Goal: Task Accomplishment & Management: Use online tool/utility

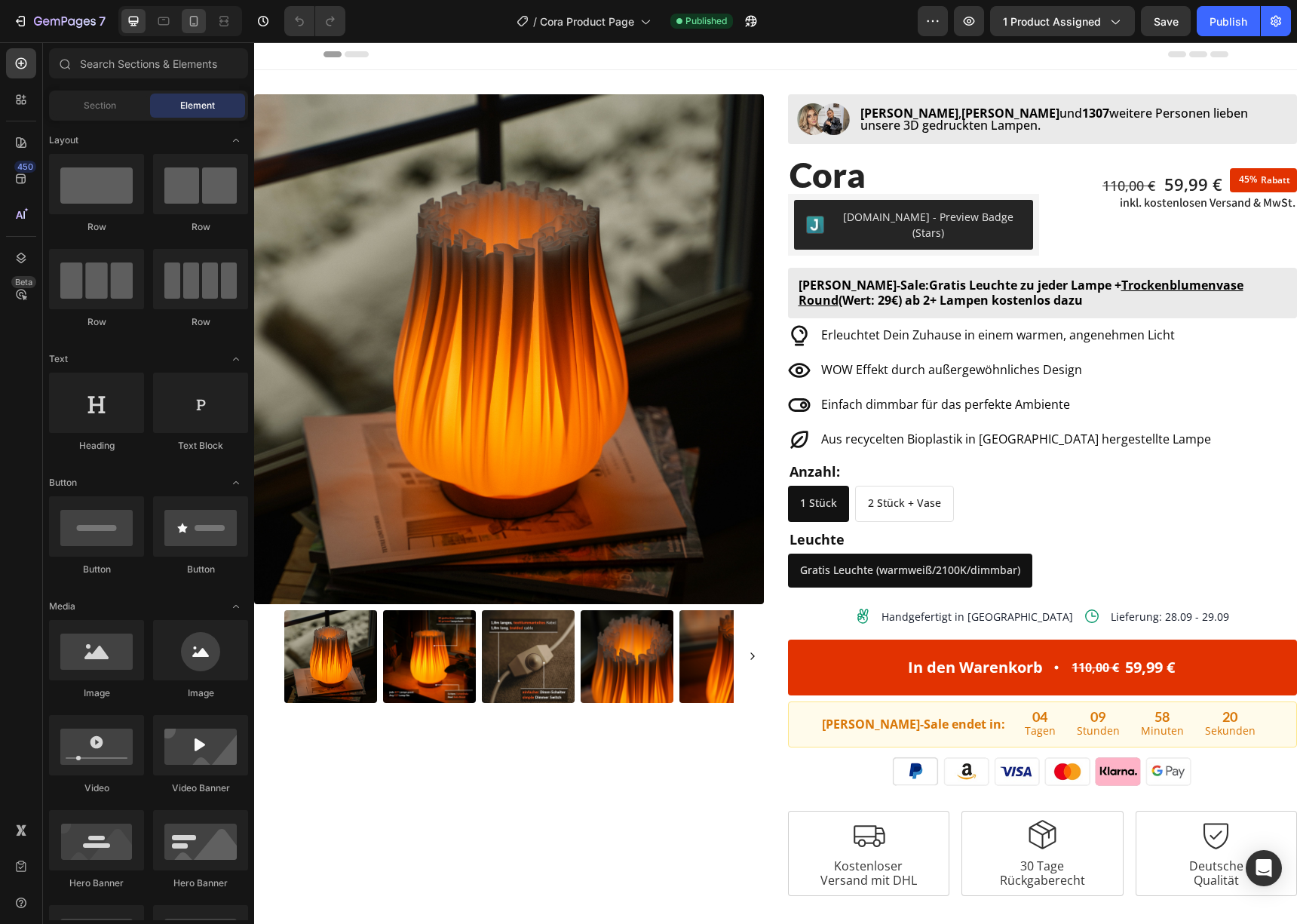
click at [196, 26] on icon at bounding box center [194, 21] width 15 height 15
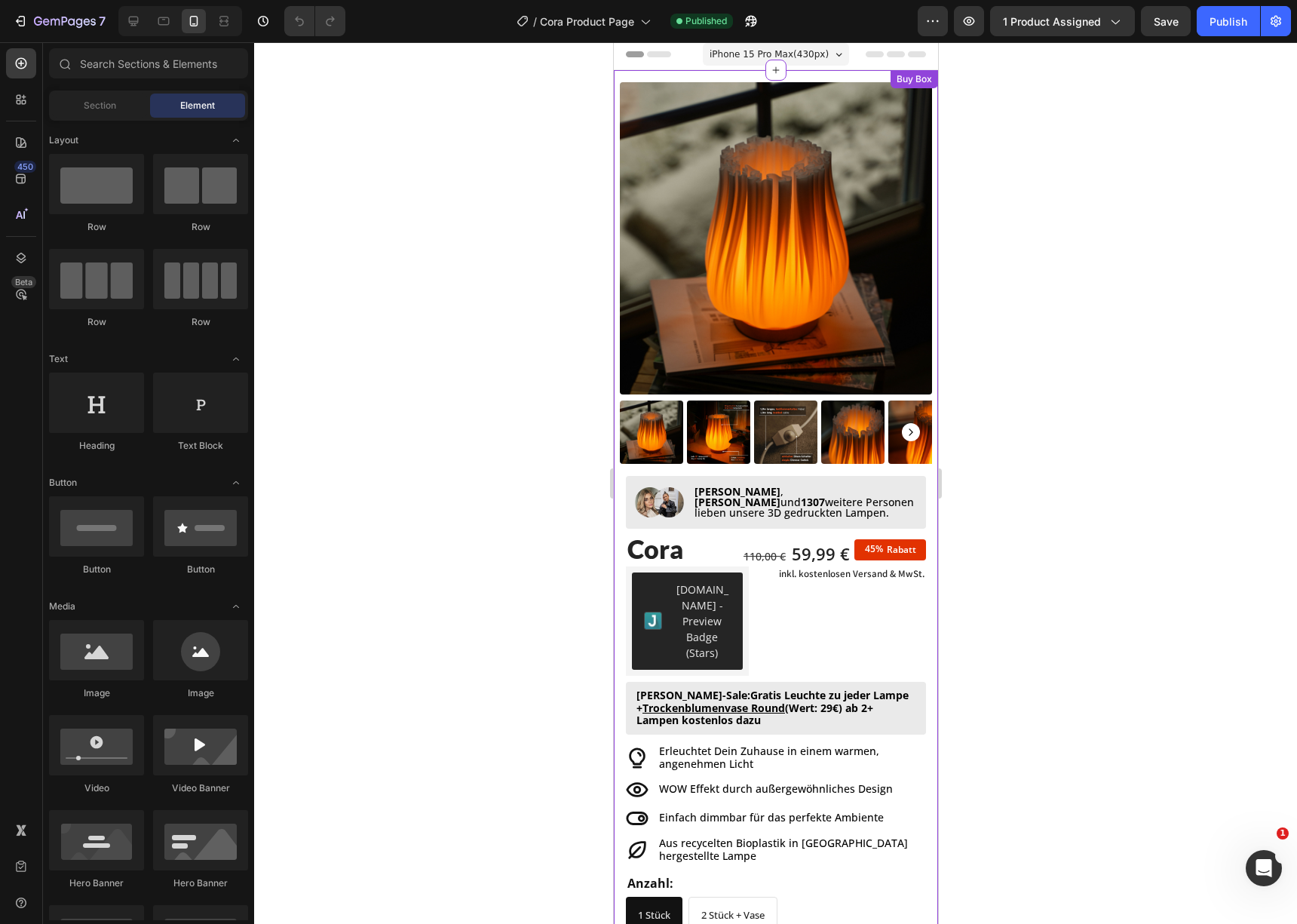
click at [812, 221] on img at bounding box center [775, 238] width 313 height 313
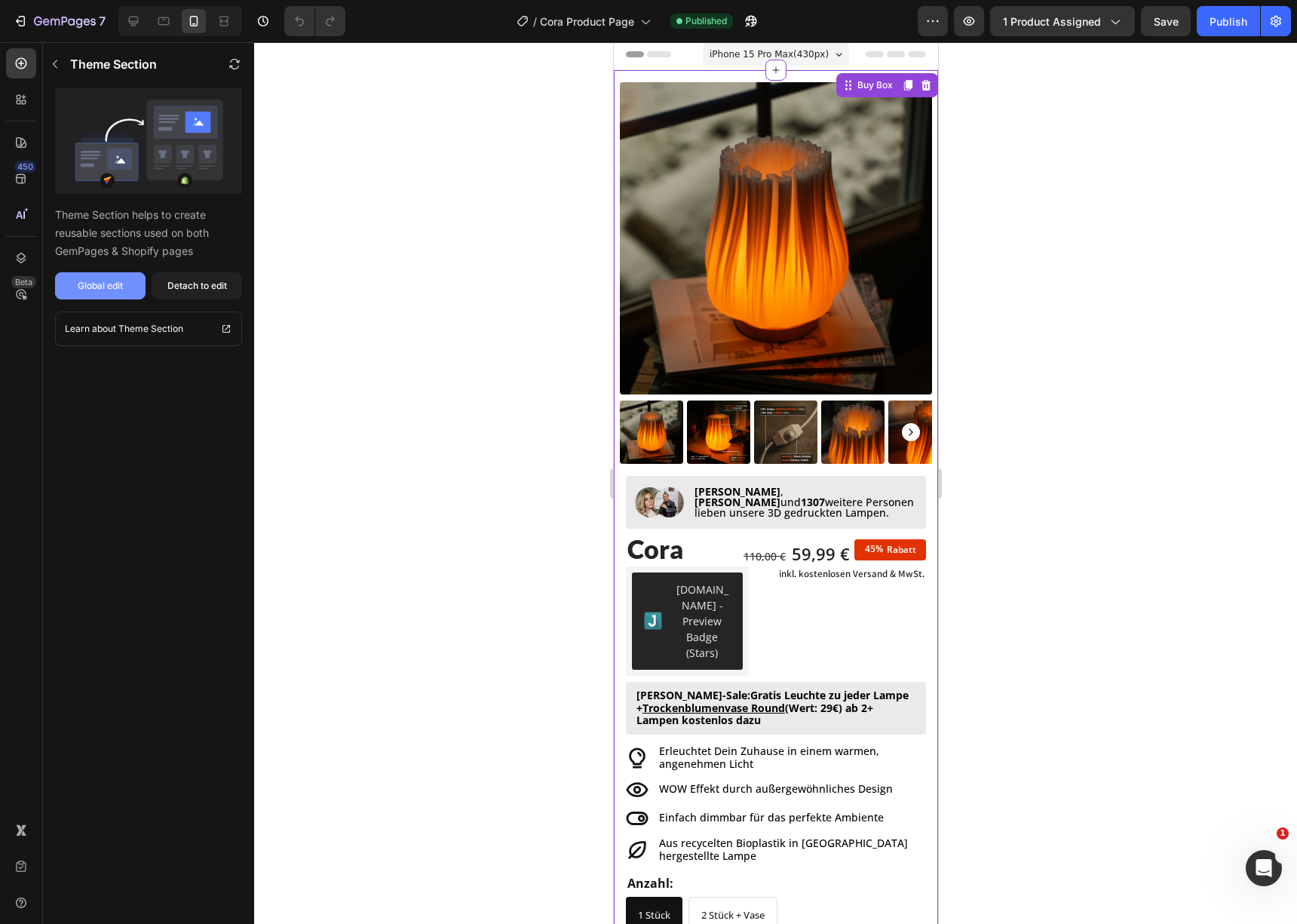
click at [131, 284] on button "Global edit" at bounding box center [100, 286] width 91 height 27
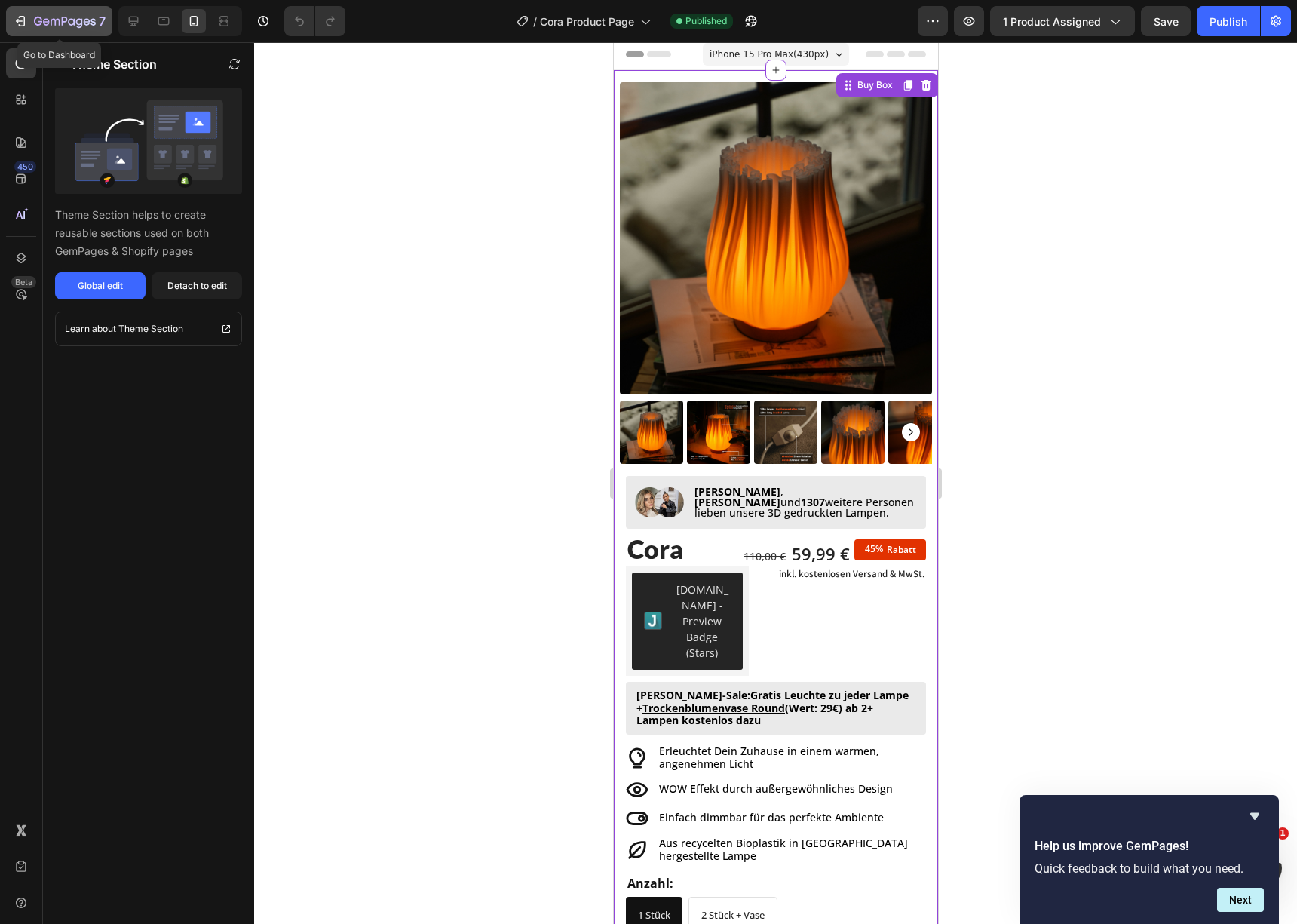
click at [42, 16] on icon "button" at bounding box center [65, 22] width 61 height 13
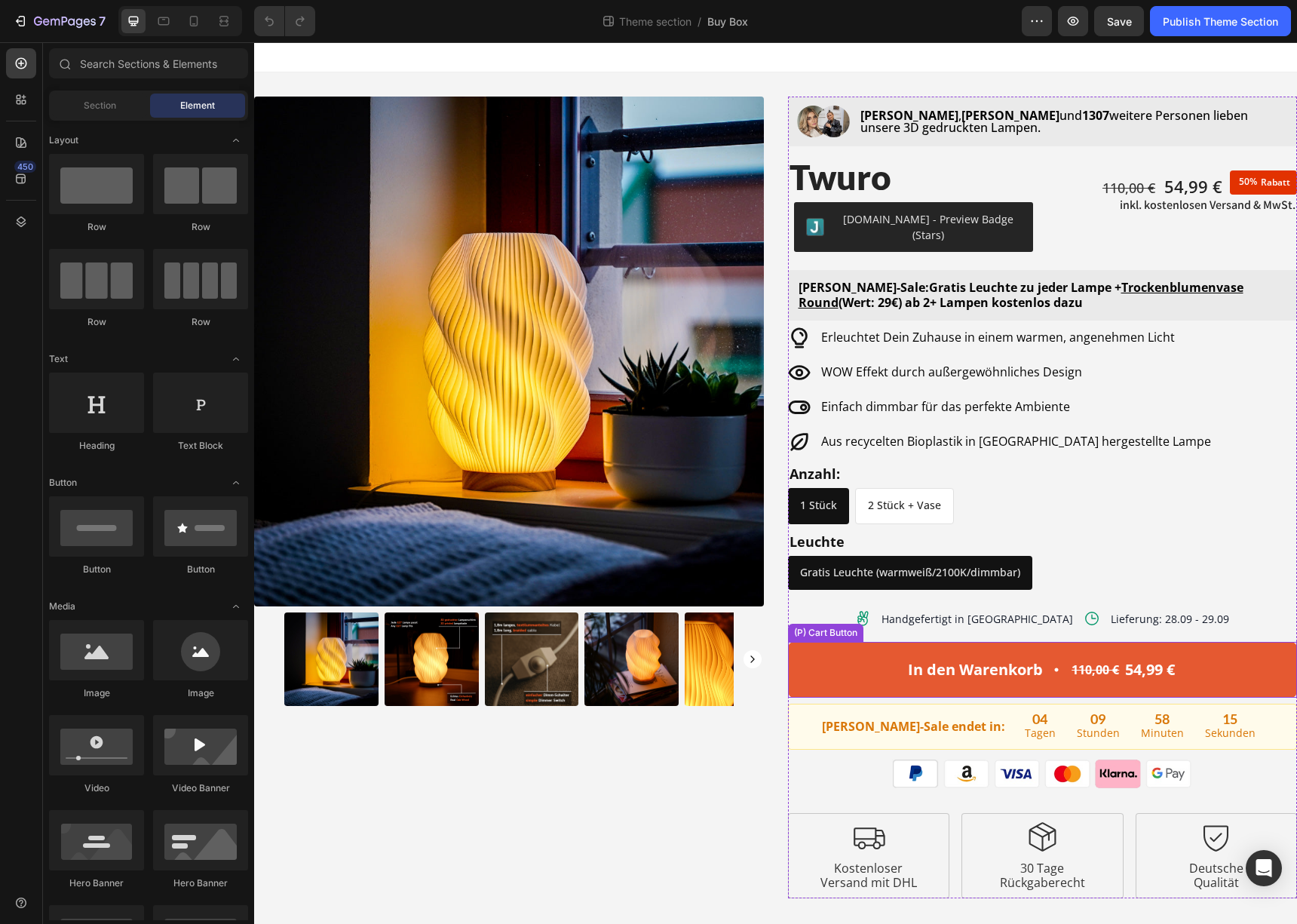
click at [1030, 679] on button "In den Warenkorb 110,00 € 54,99 €" at bounding box center [1043, 670] width 510 height 56
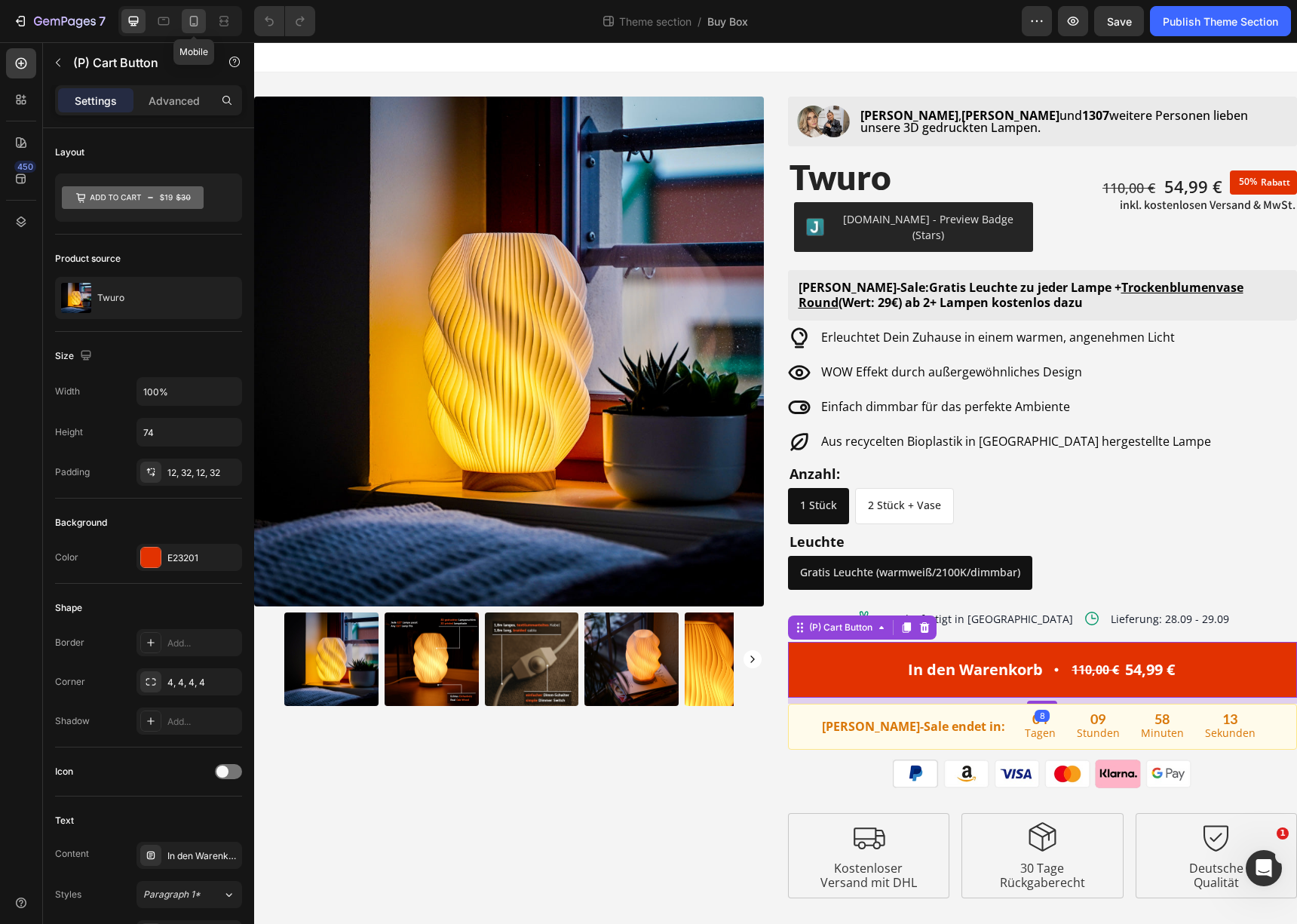
click at [186, 27] on icon at bounding box center [194, 21] width 15 height 15
type input "64"
type input "18"
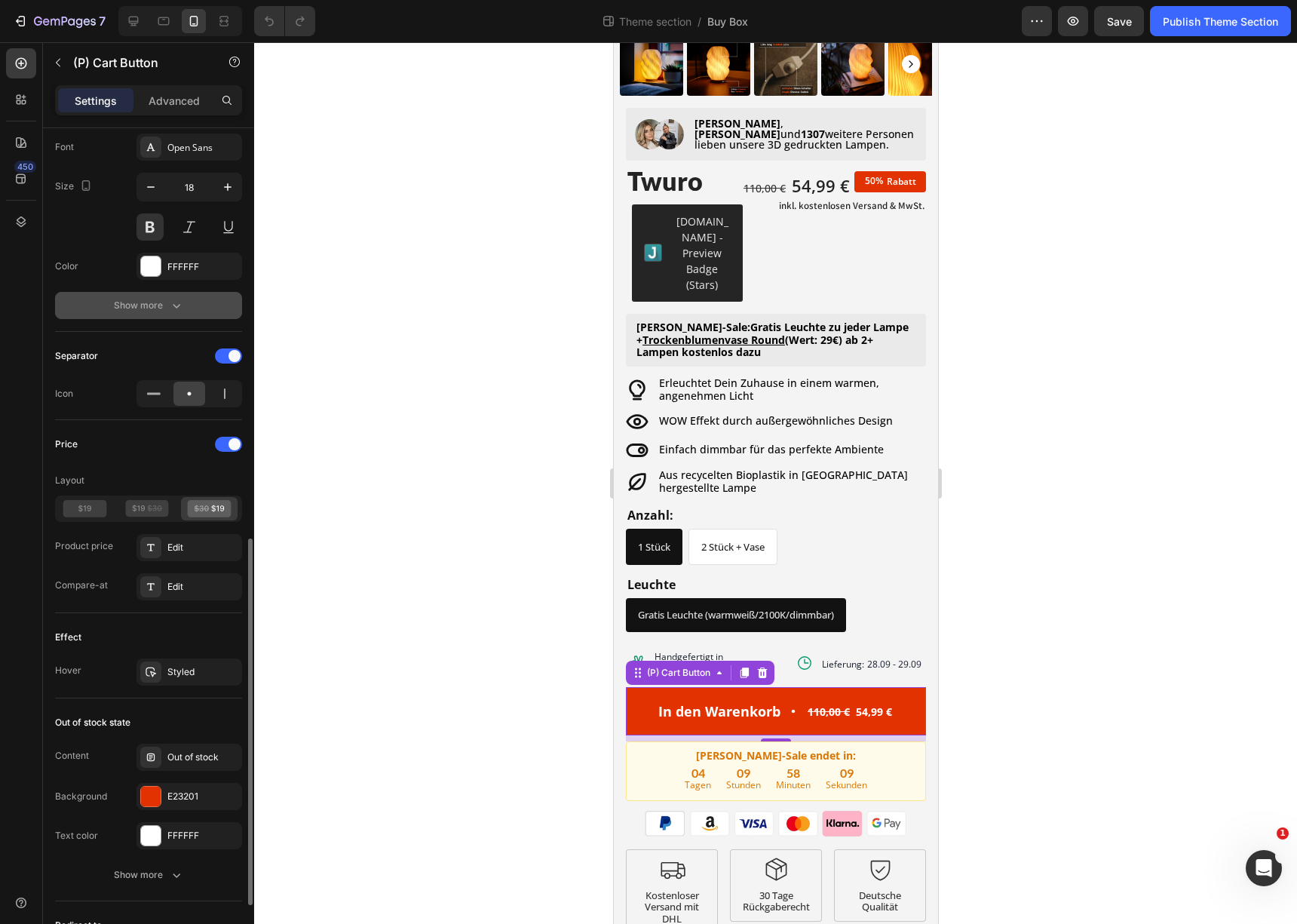
scroll to position [844, 0]
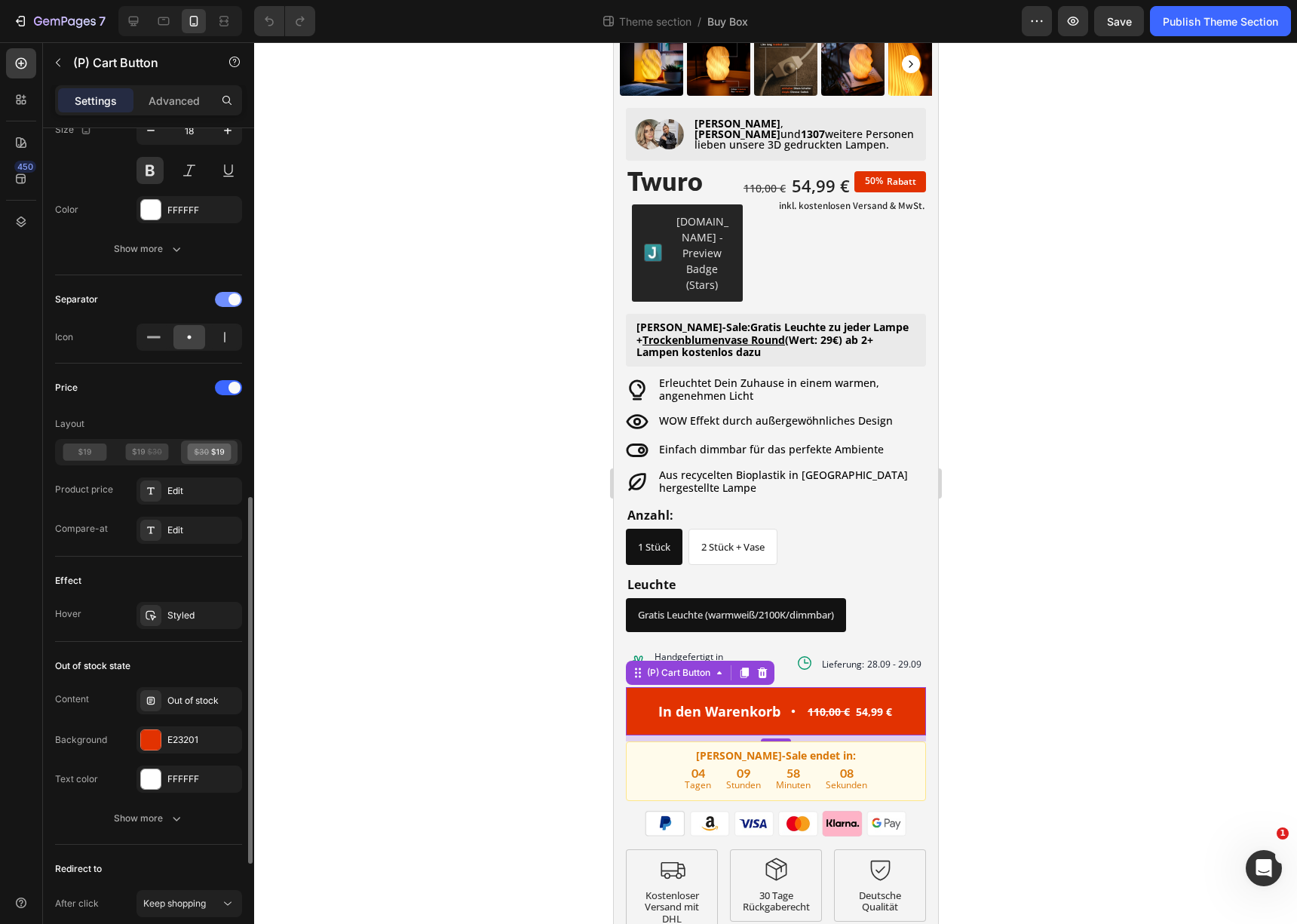
click at [225, 294] on div at bounding box center [229, 300] width 27 height 15
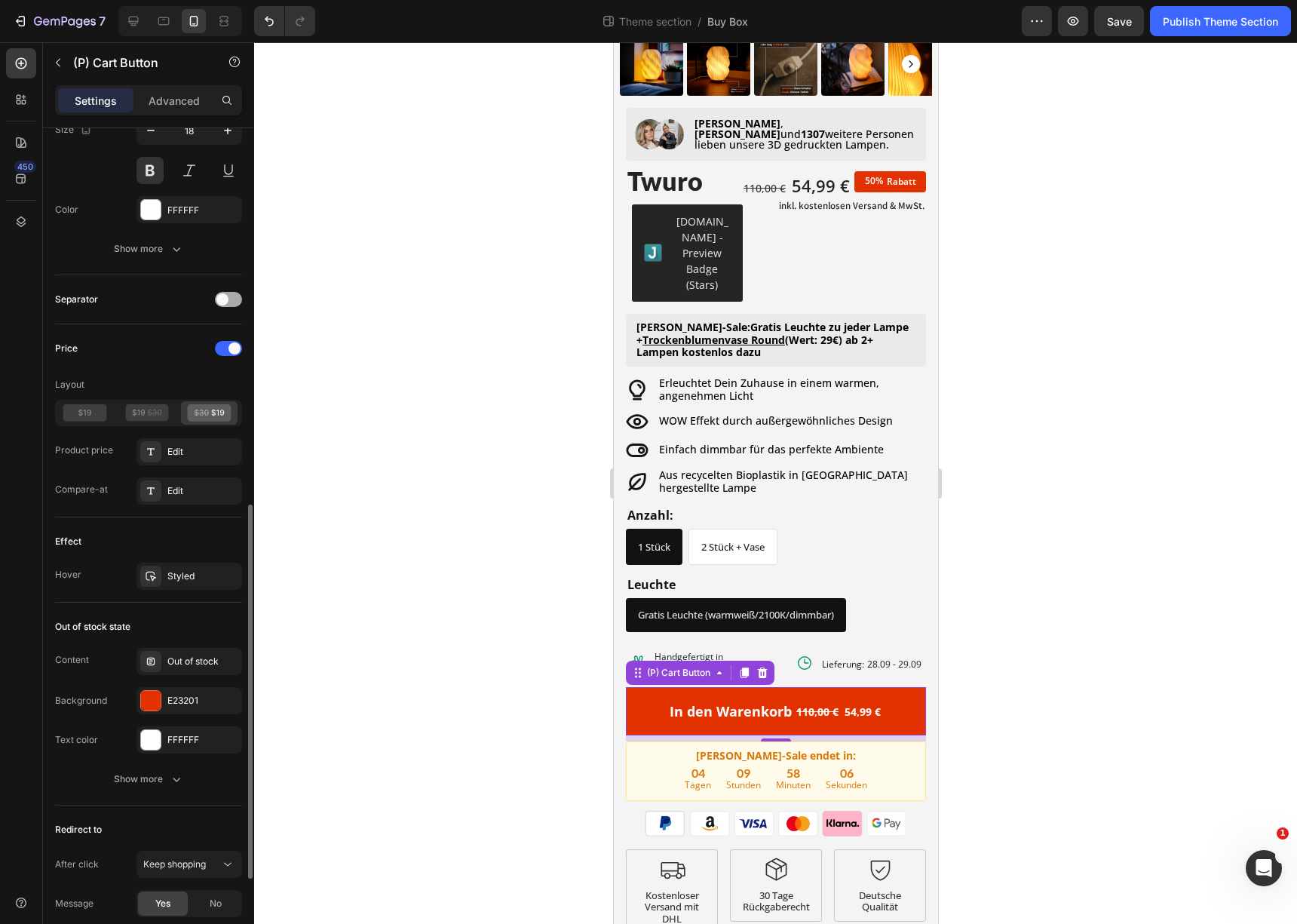
click at [226, 303] on span at bounding box center [223, 300] width 12 height 12
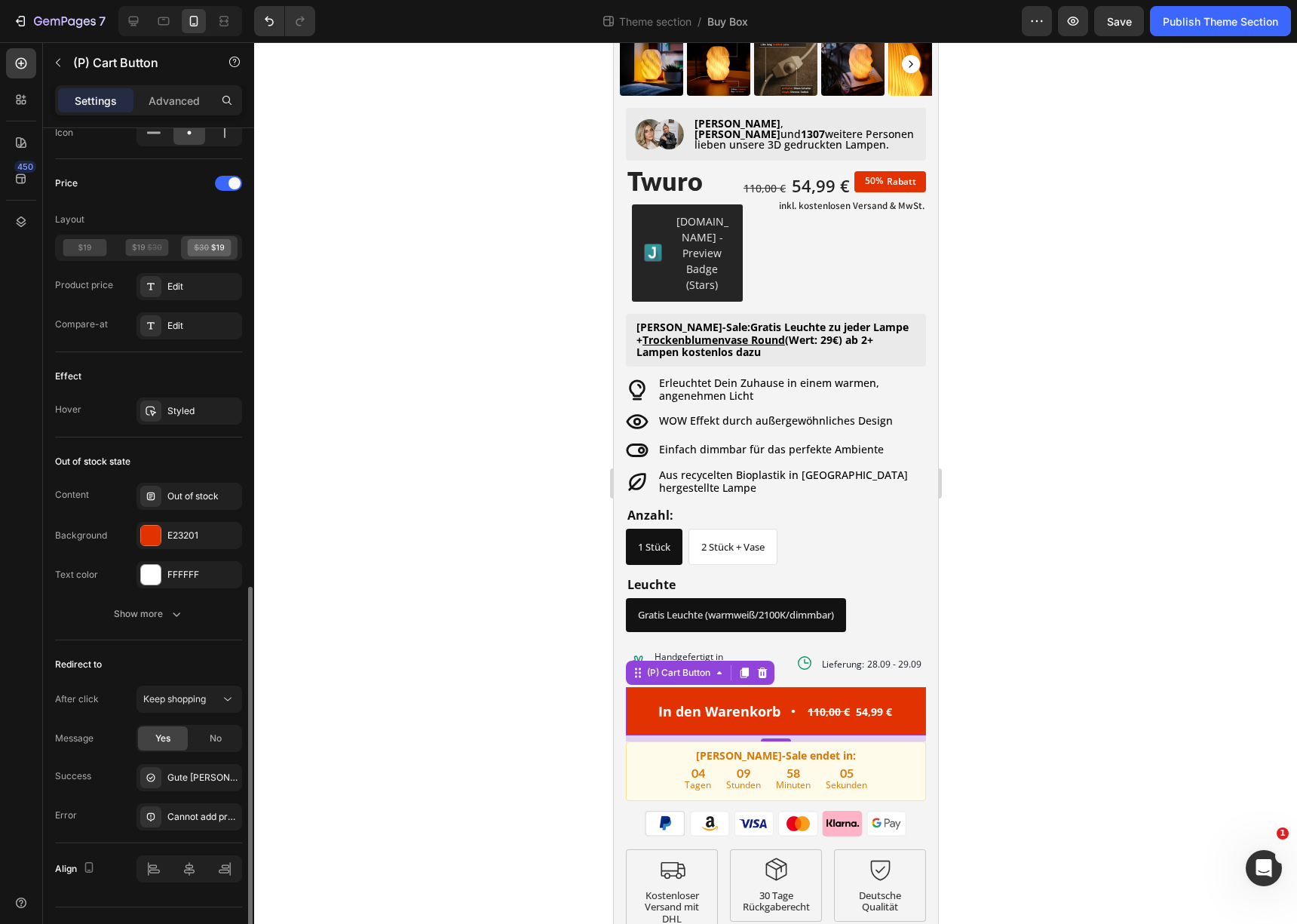
scroll to position [1058, 0]
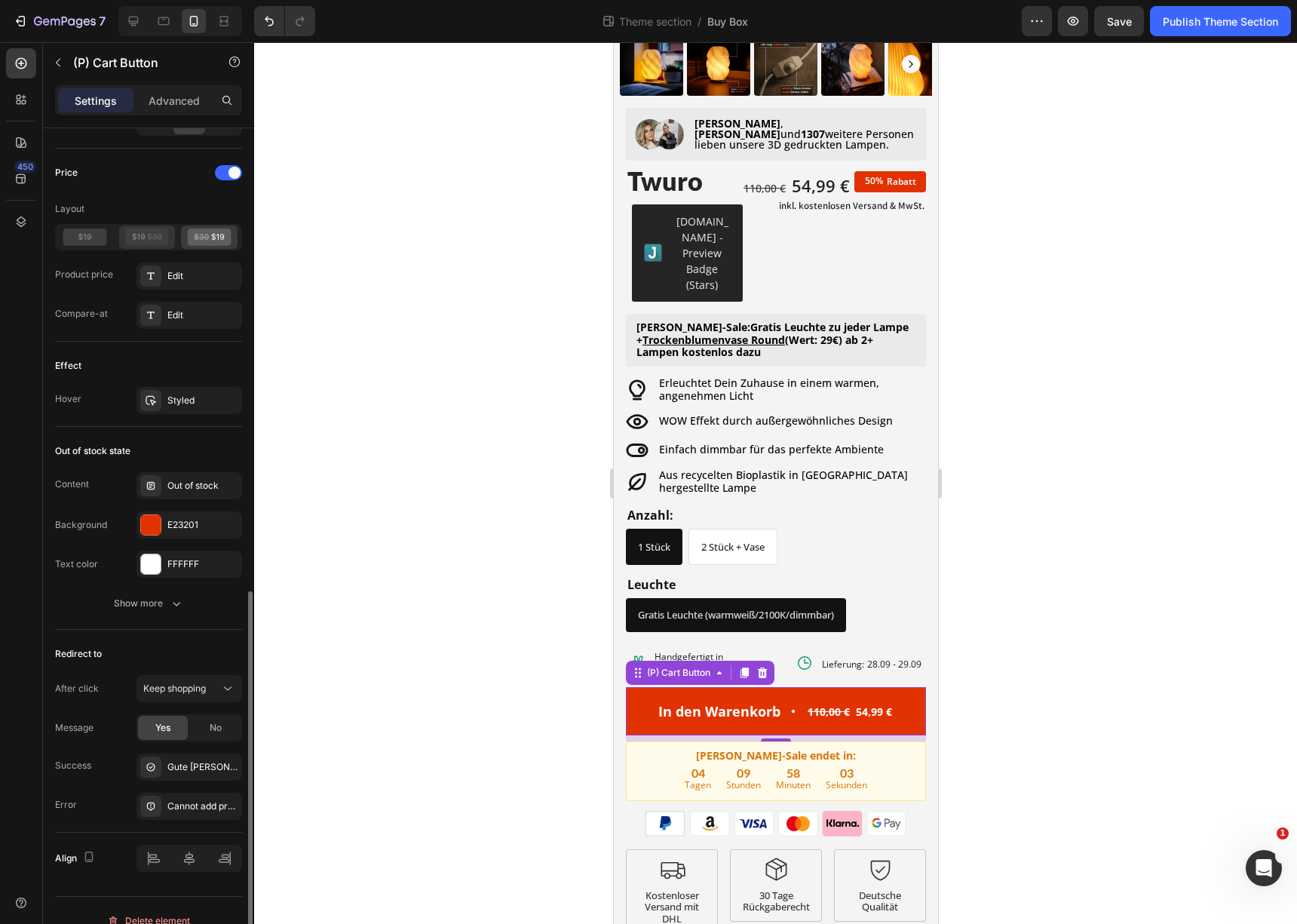
click at [148, 225] on div at bounding box center [148, 237] width 56 height 23
click at [190, 234] on icon at bounding box center [209, 237] width 44 height 17
click at [161, 232] on icon at bounding box center [147, 237] width 44 height 17
click at [194, 234] on icon at bounding box center [209, 237] width 44 height 17
click at [190, 280] on div "Edit" at bounding box center [202, 276] width 71 height 14
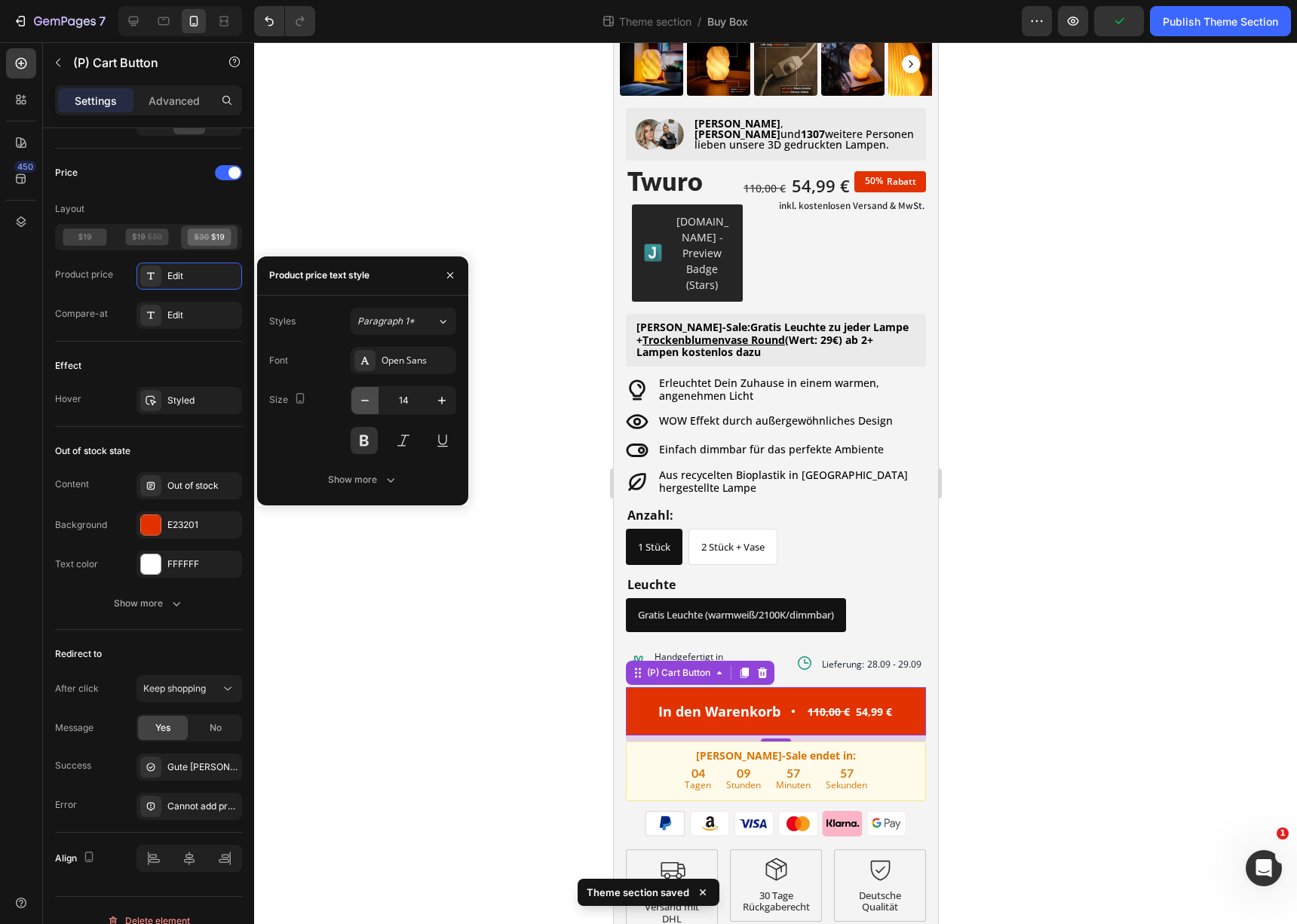
click at [371, 399] on icon "button" at bounding box center [365, 401] width 15 height 15
click at [441, 404] on icon "button" at bounding box center [442, 401] width 15 height 15
type input "14"
click at [160, 320] on div at bounding box center [150, 315] width 21 height 21
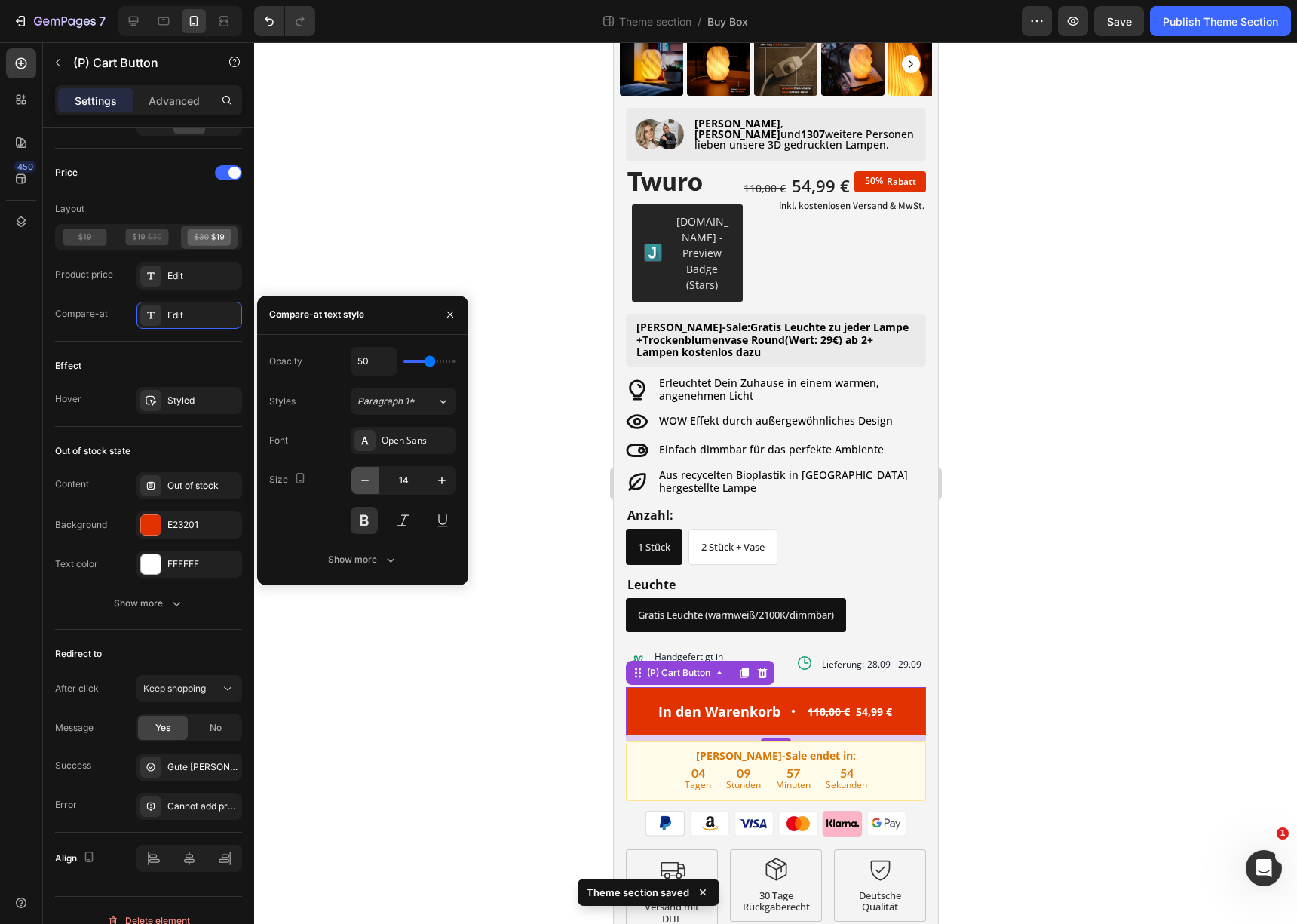
click at [368, 485] on icon "button" at bounding box center [365, 481] width 15 height 15
type input "12"
click at [82, 234] on icon at bounding box center [85, 237] width 44 height 17
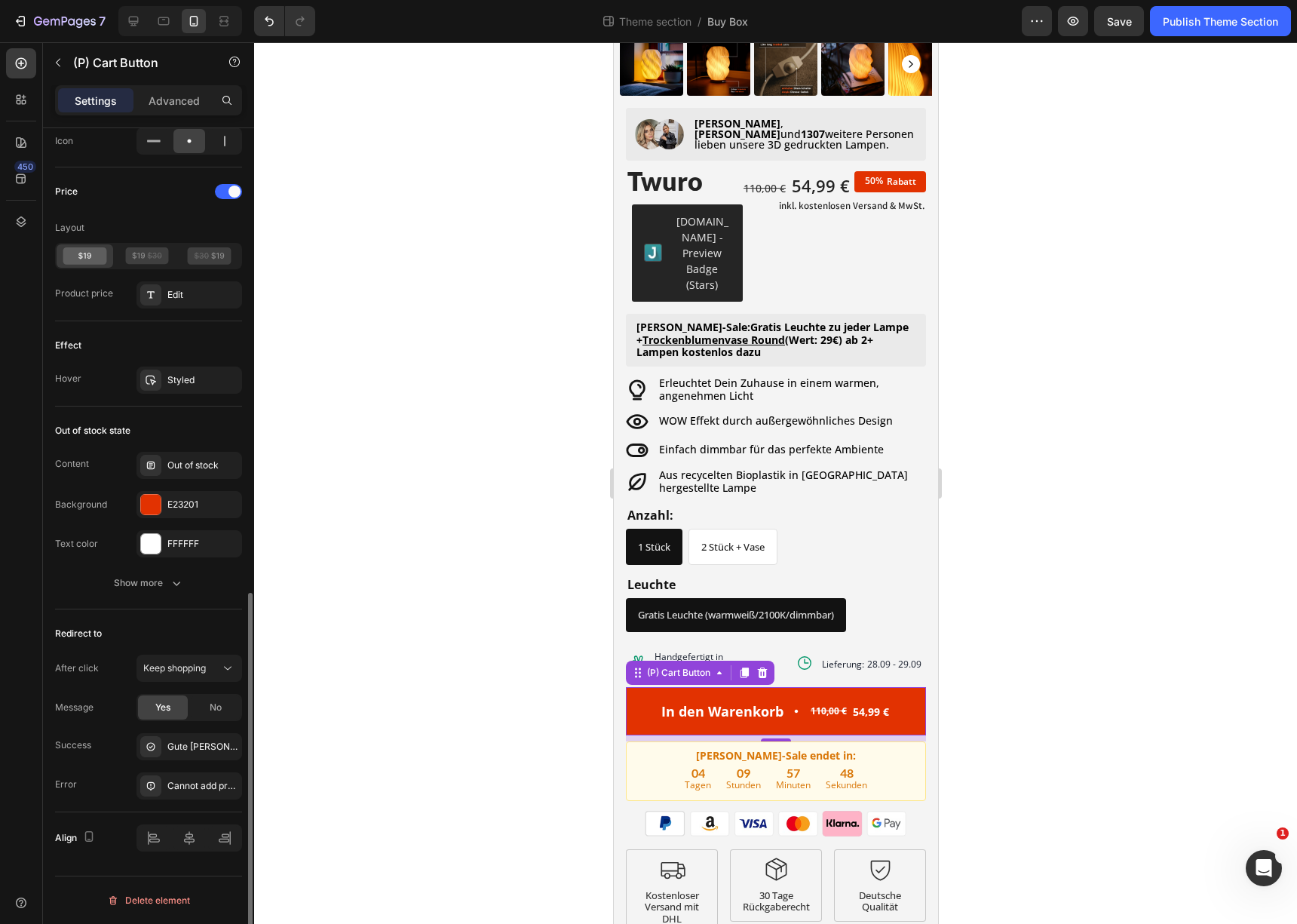
scroll to position [1039, 0]
click at [223, 195] on div at bounding box center [229, 192] width 27 height 15
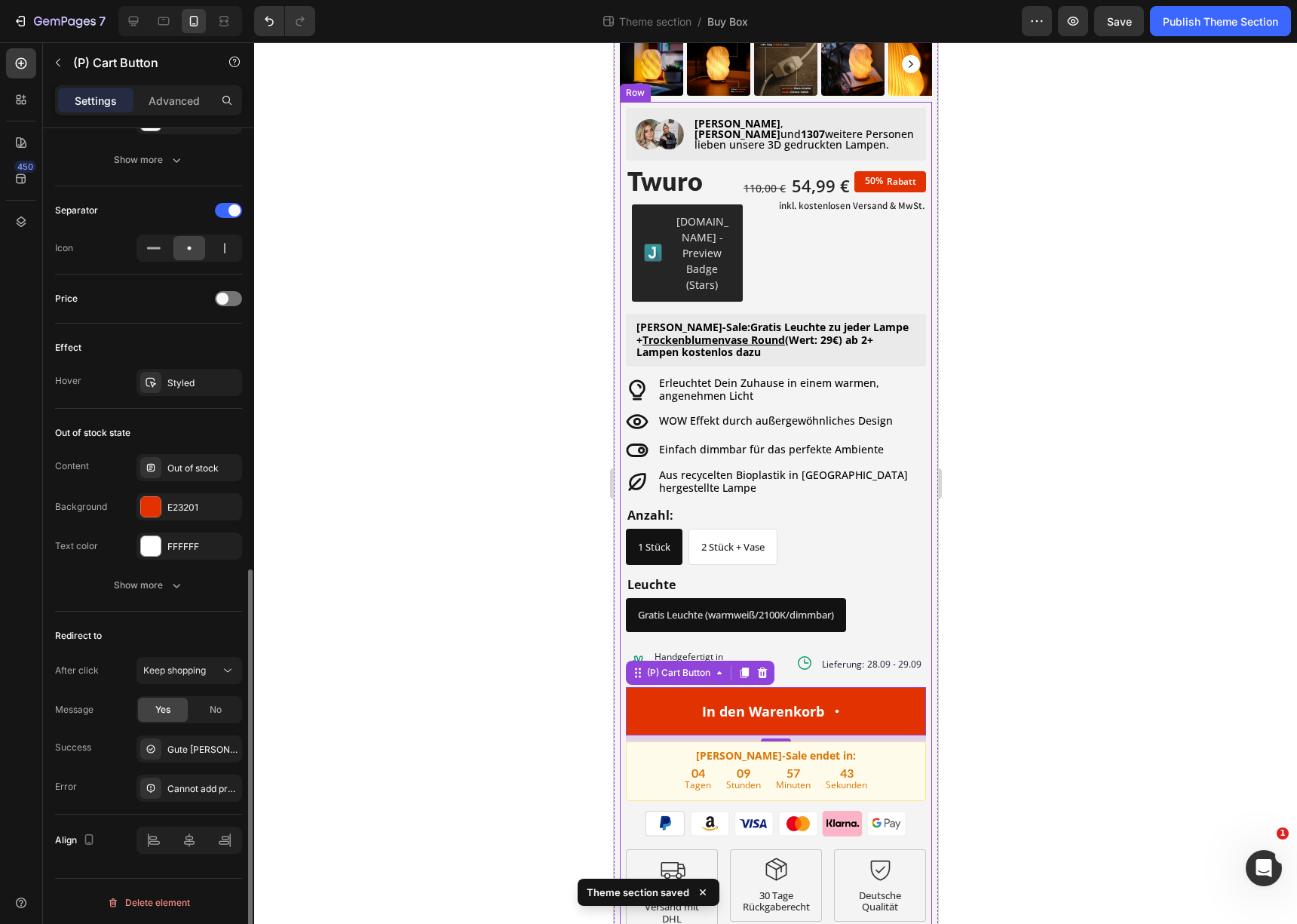
scroll to position [739, 0]
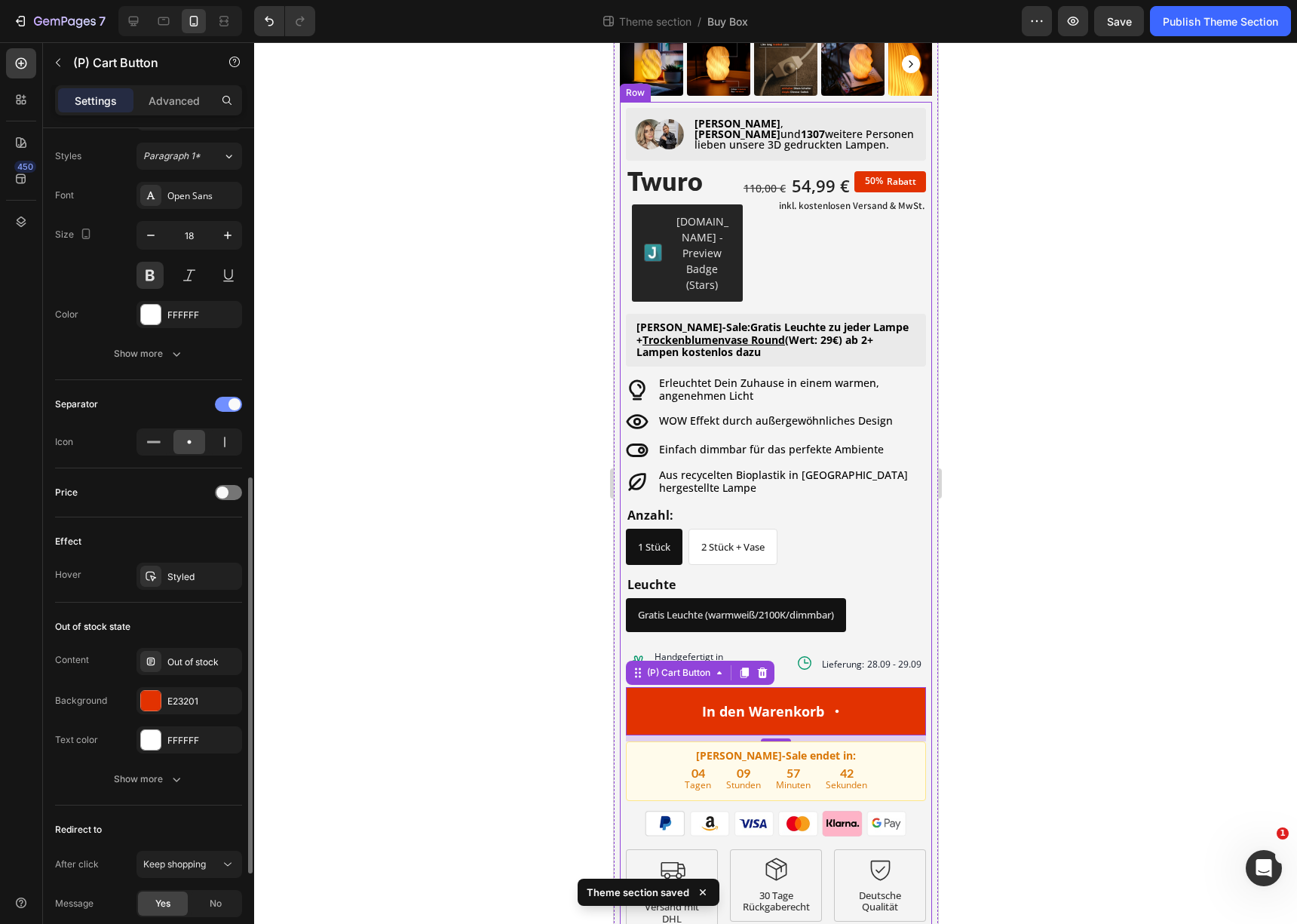
click at [227, 404] on div at bounding box center [229, 405] width 27 height 15
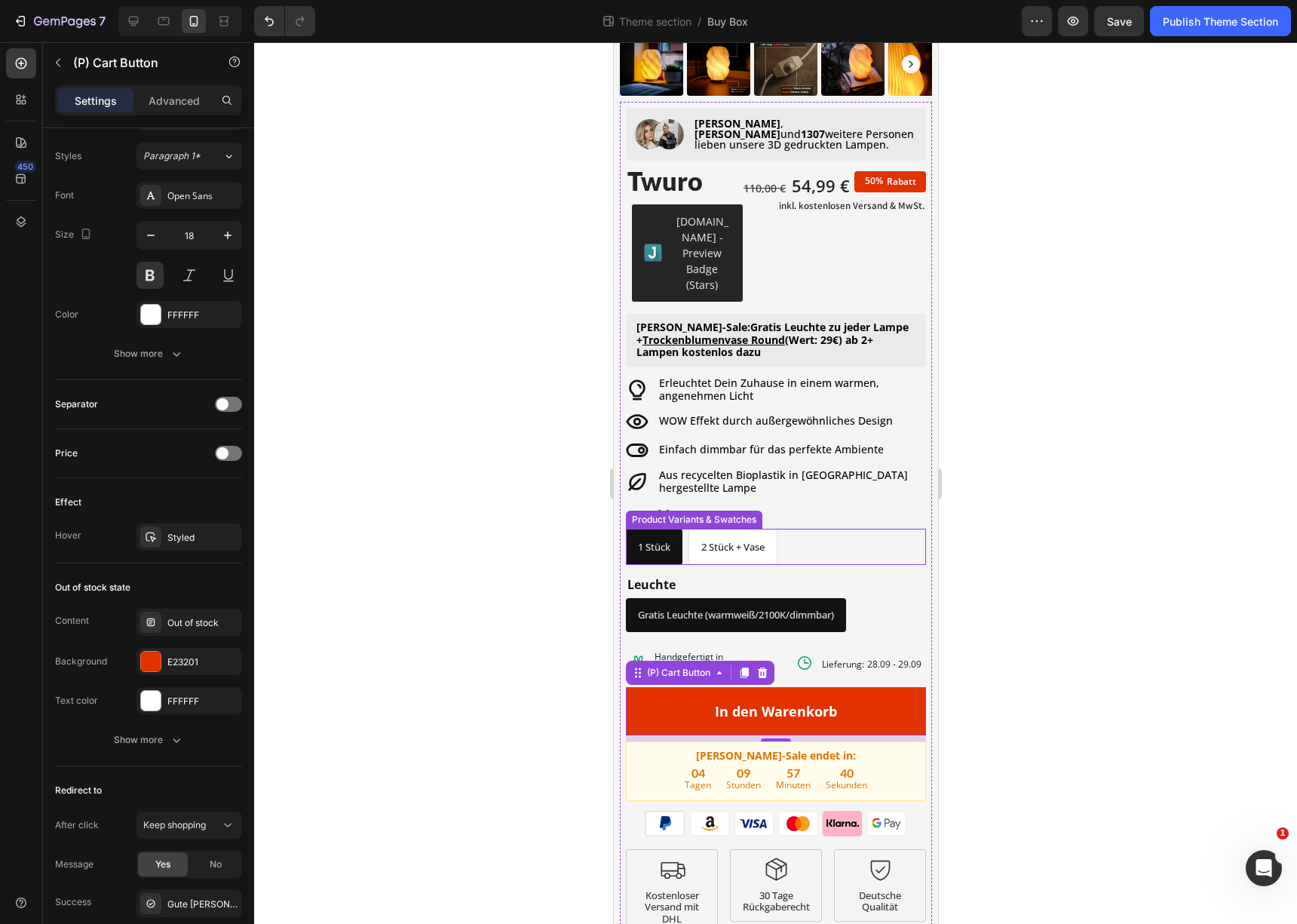
click at [911, 529] on div "1 Stück 1 Stück 1 Stück 2 Stück + Vase 2 Stück + Vase 2 Stück + Vase" at bounding box center [775, 547] width 301 height 36
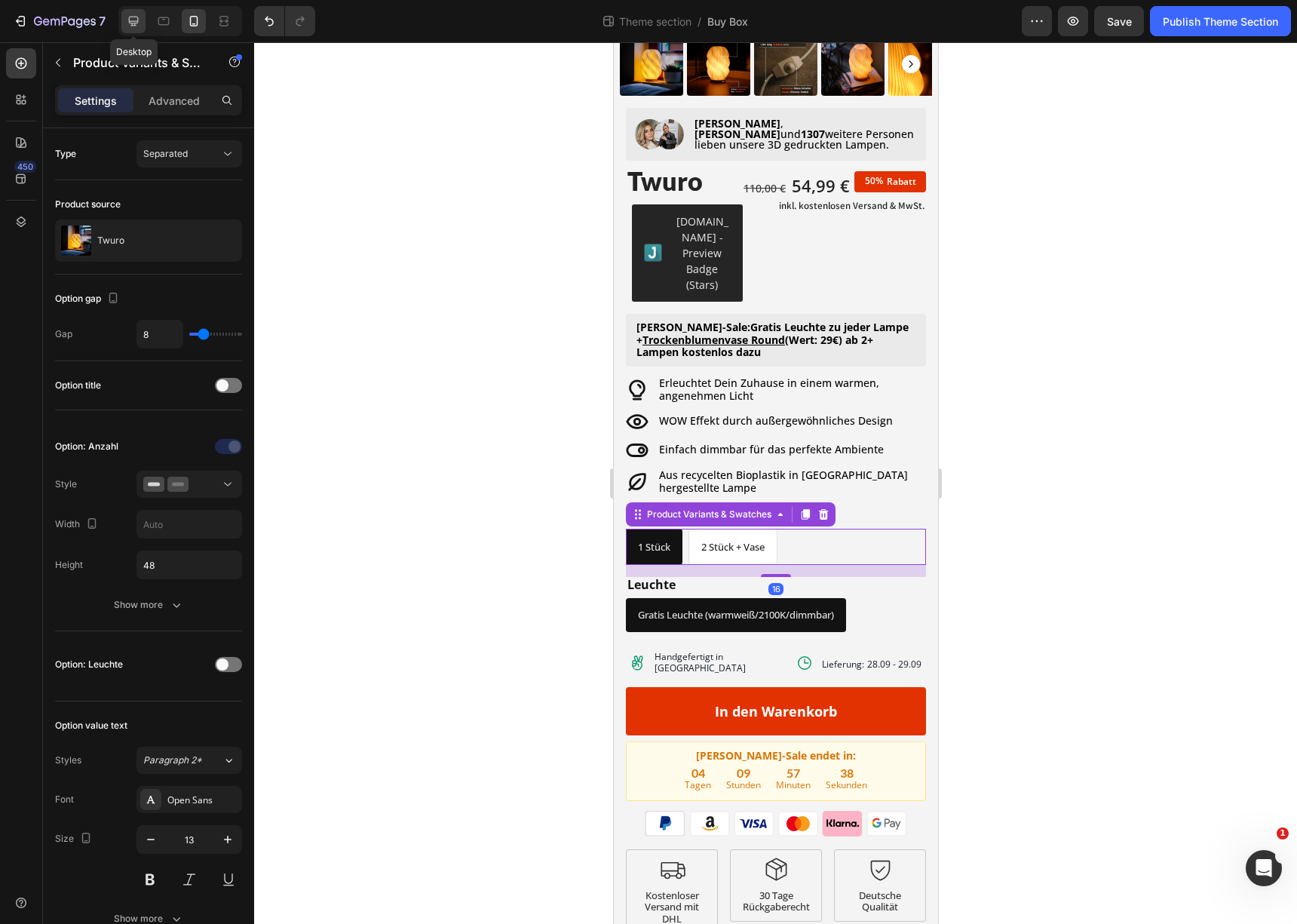
click at [139, 26] on icon at bounding box center [134, 21] width 15 height 15
type input "12"
type input "14"
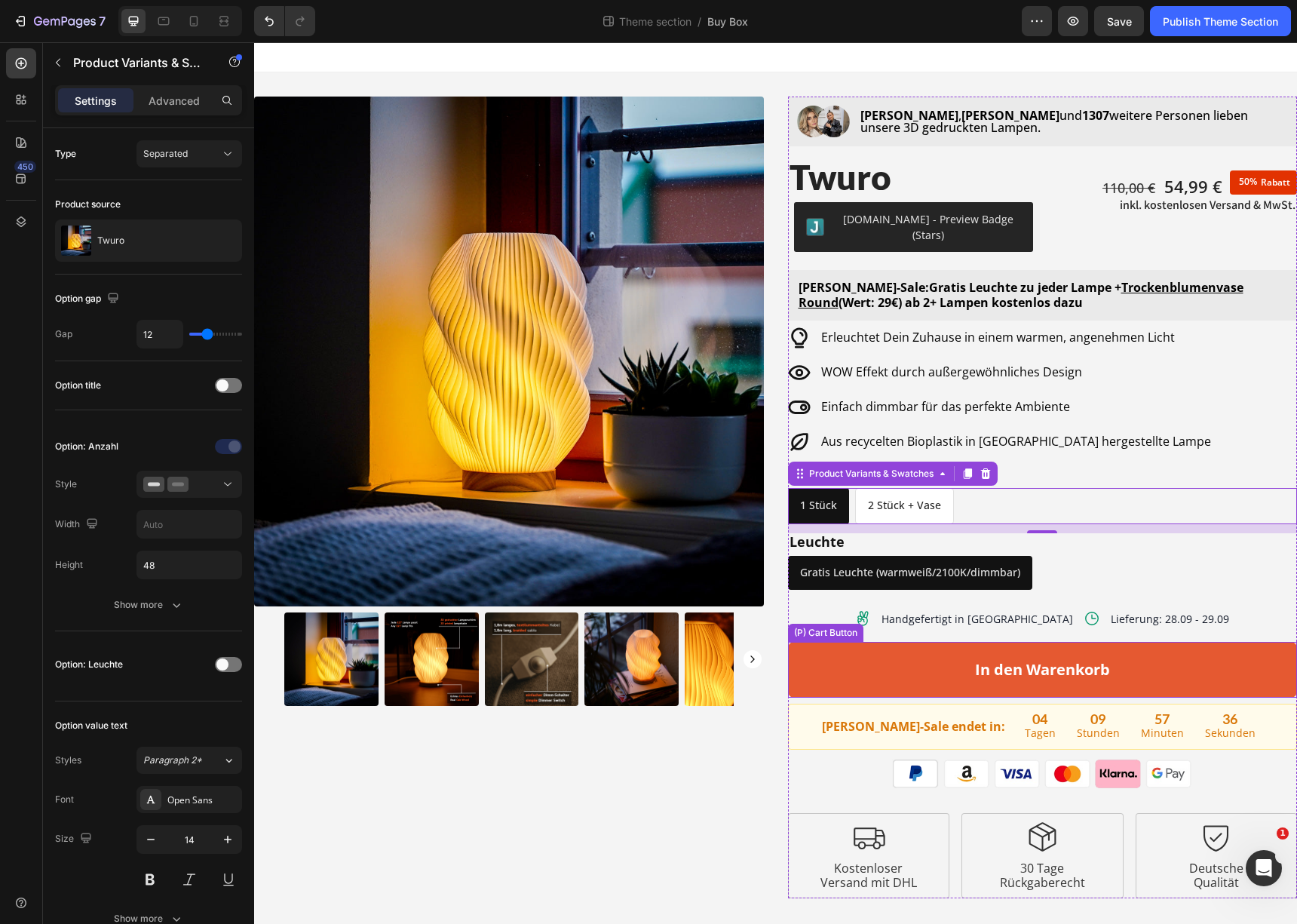
click at [1166, 654] on button "In den Warenkorb" at bounding box center [1043, 670] width 510 height 56
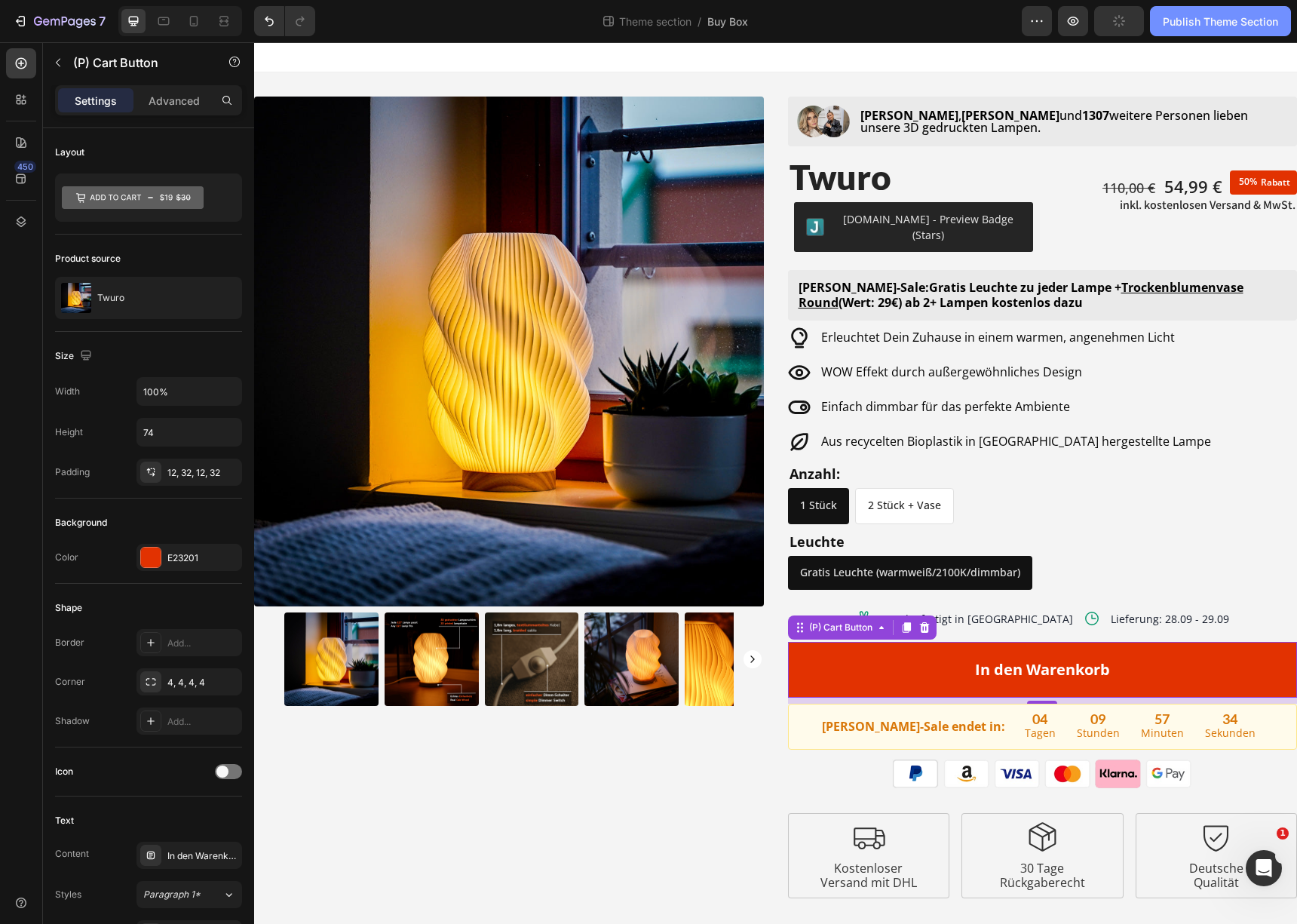
click at [1257, 21] on div "Publish Theme Section" at bounding box center [1220, 21] width 115 height 16
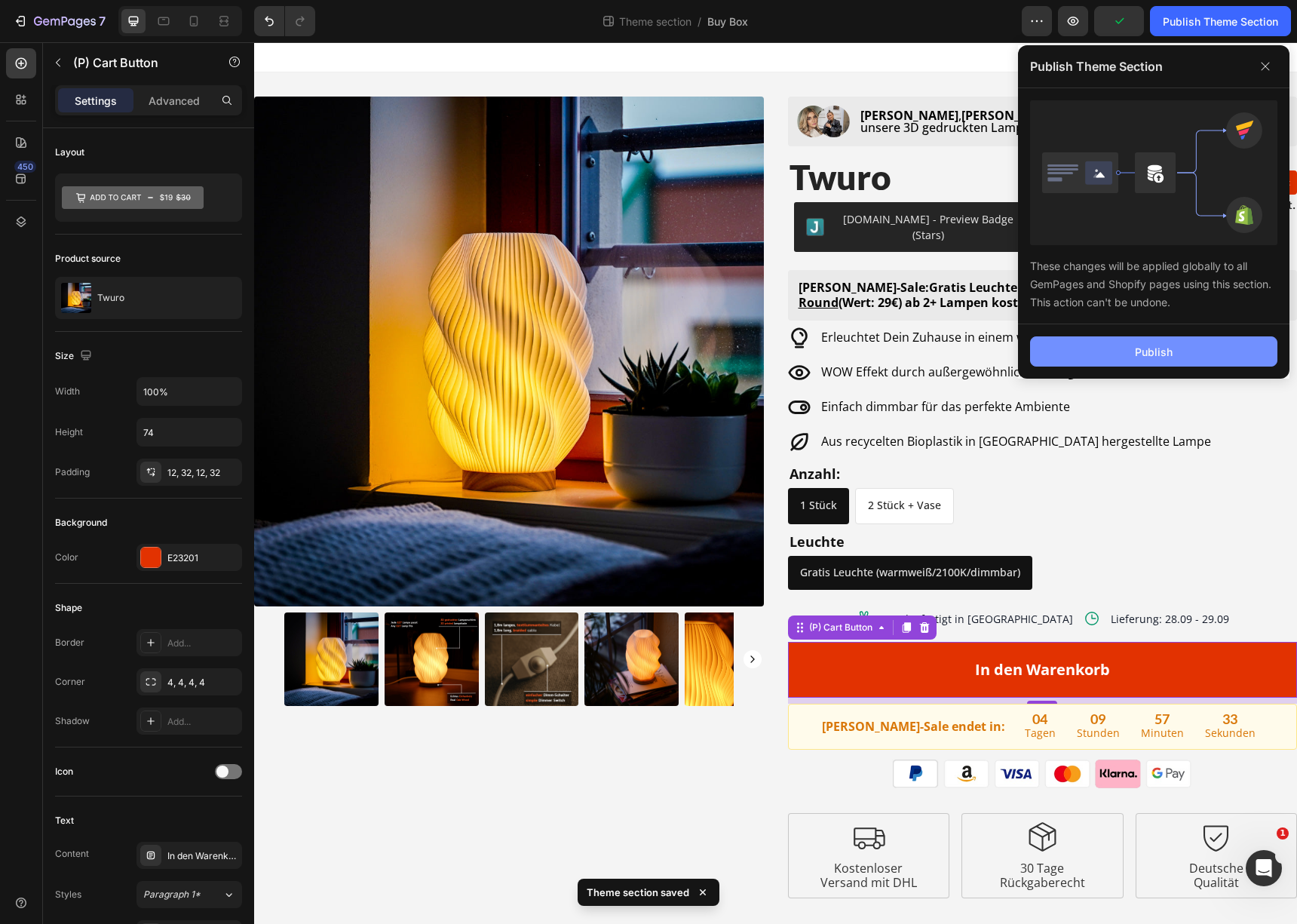
click at [1171, 348] on div "Publish" at bounding box center [1154, 352] width 38 height 16
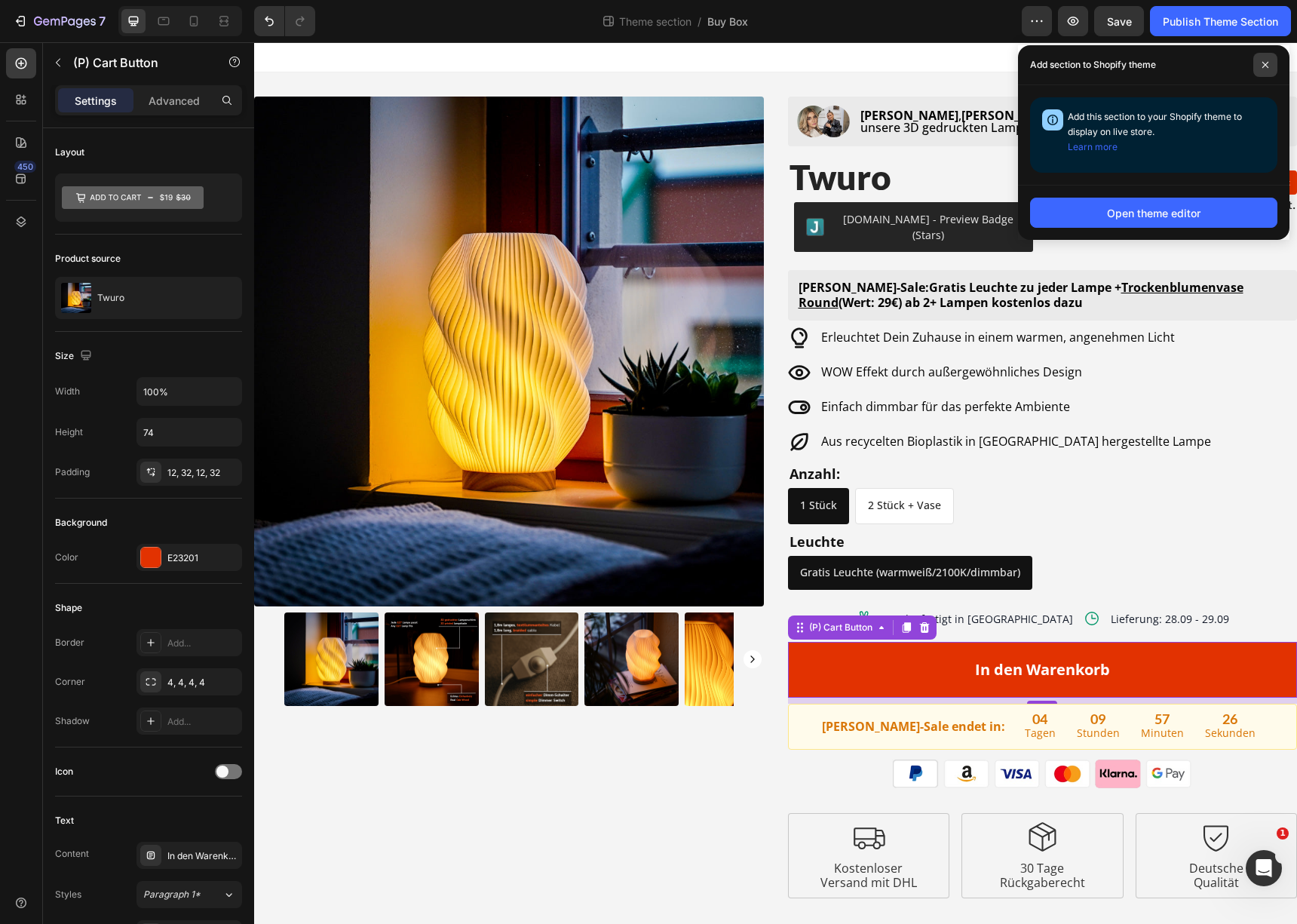
click at [1271, 68] on span at bounding box center [1265, 65] width 24 height 24
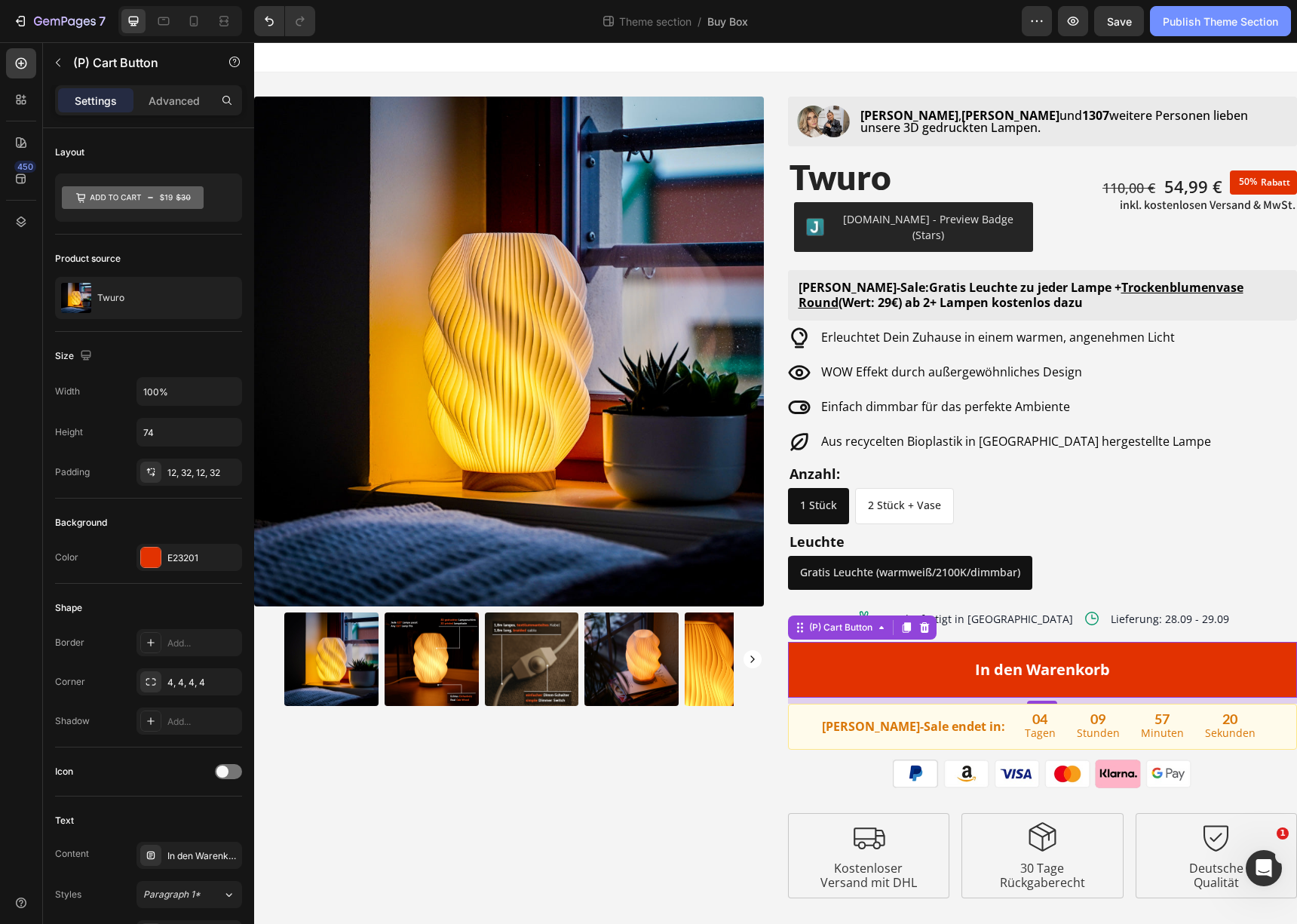
click at [1231, 21] on div "Publish Theme Section" at bounding box center [1220, 21] width 115 height 16
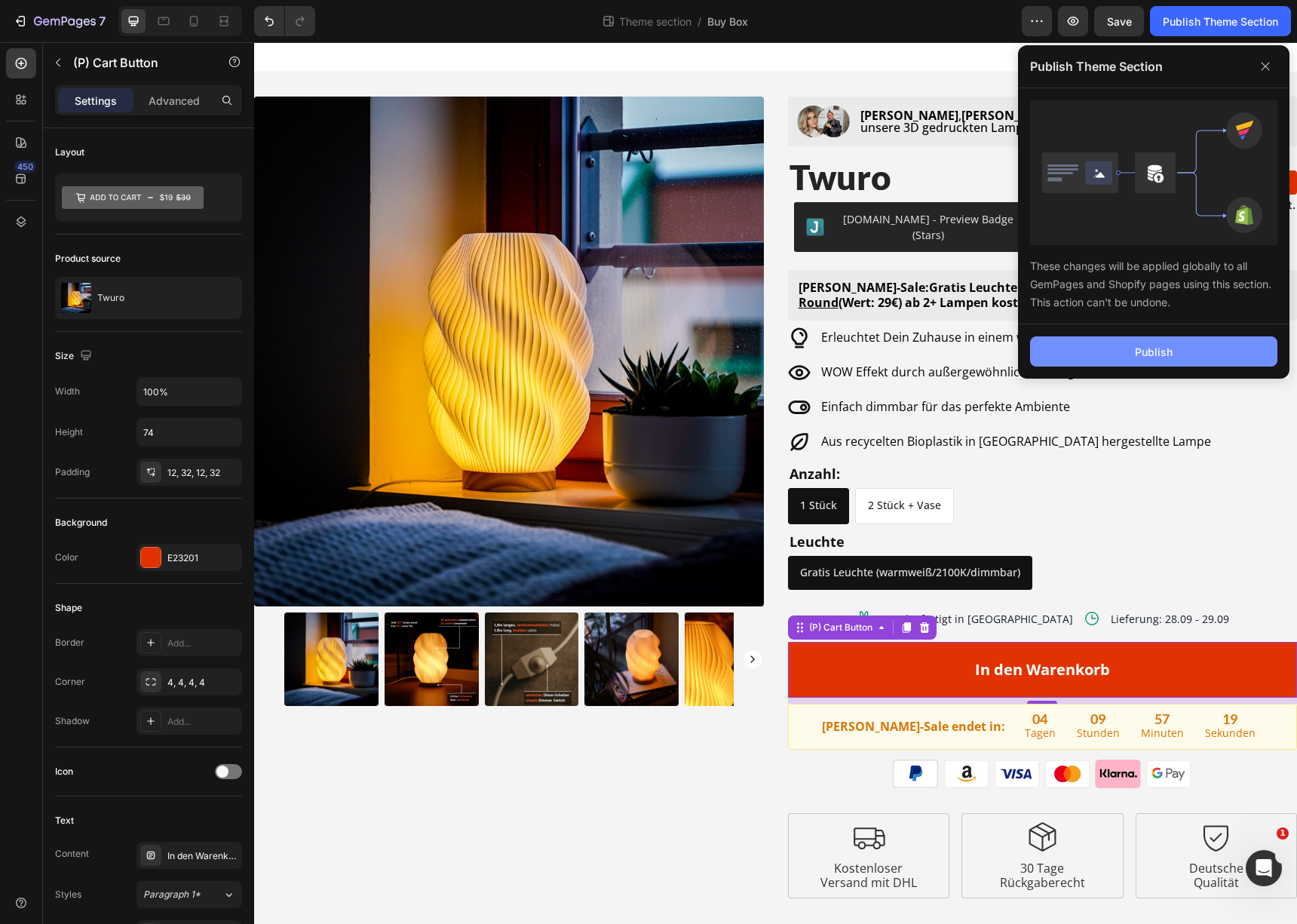
click at [1169, 363] on button "Publish" at bounding box center [1154, 351] width 248 height 30
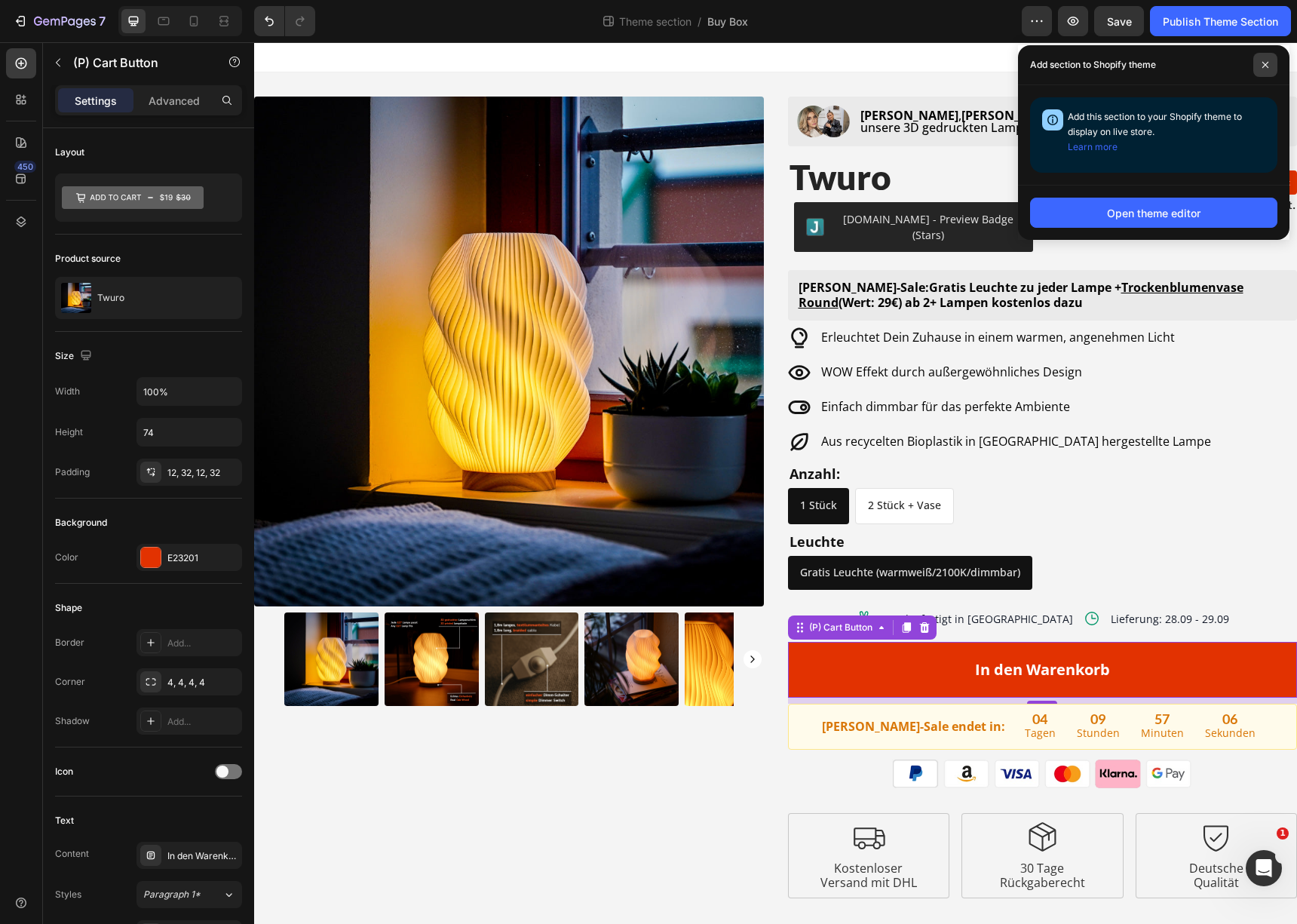
click at [1256, 67] on span at bounding box center [1265, 65] width 24 height 24
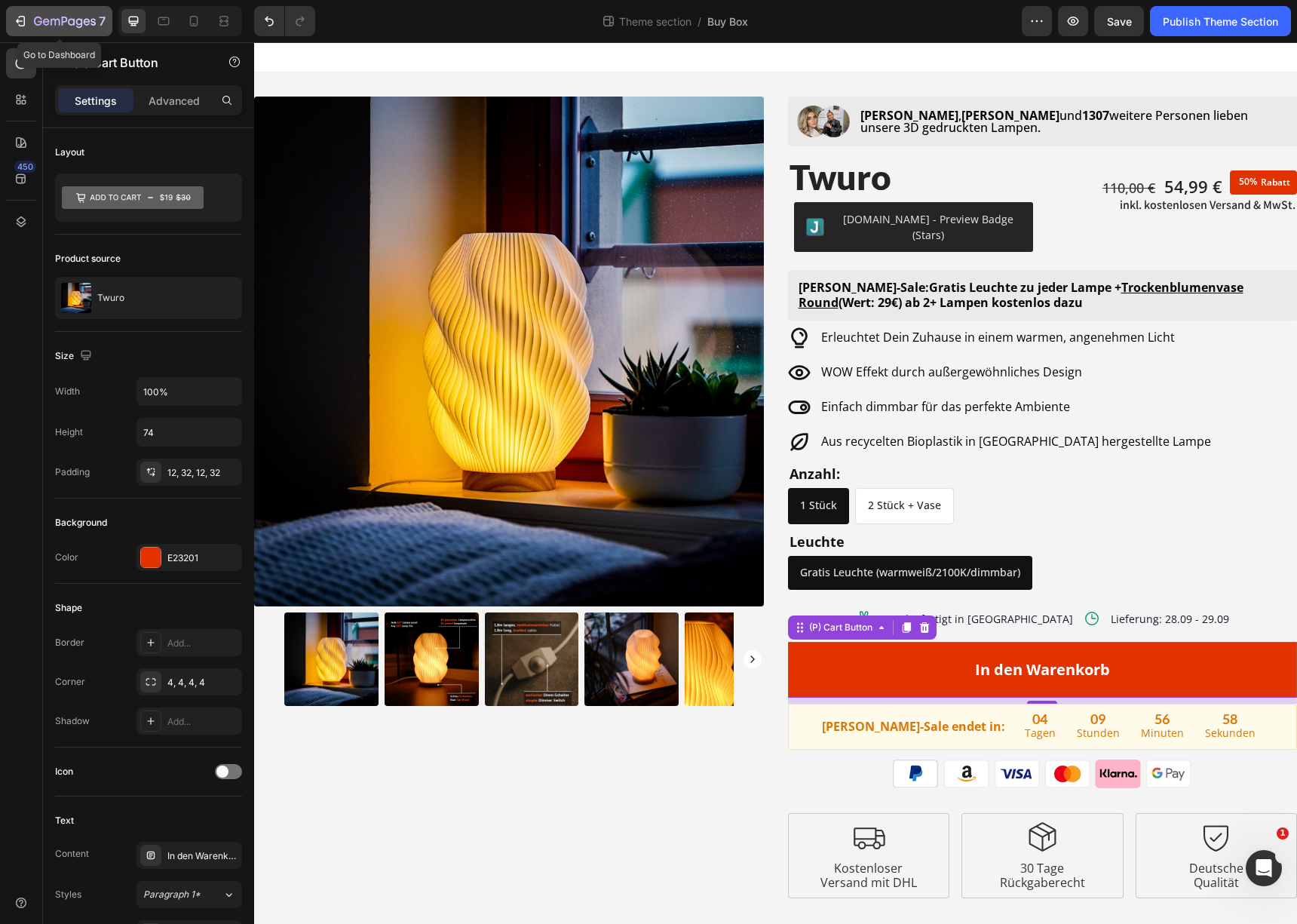
click at [34, 21] on icon "button" at bounding box center [38, 20] width 9 height 9
